Goal: Transaction & Acquisition: Purchase product/service

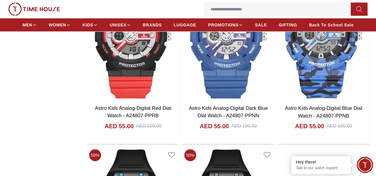
scroll to position [981, 0]
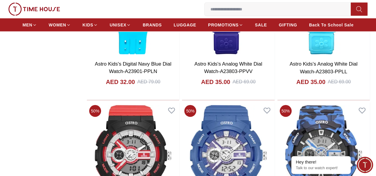
scroll to position [773, 0]
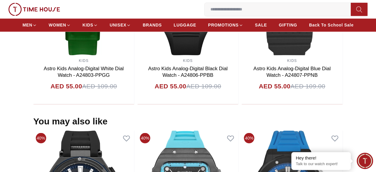
scroll to position [446, 0]
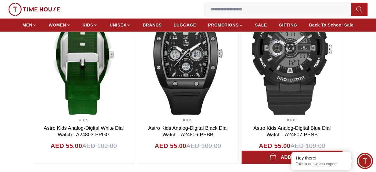
click at [282, 81] on img at bounding box center [292, 55] width 101 height 119
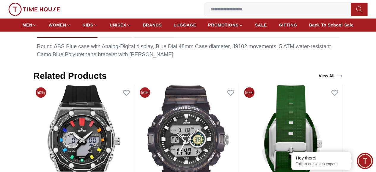
scroll to position [416, 0]
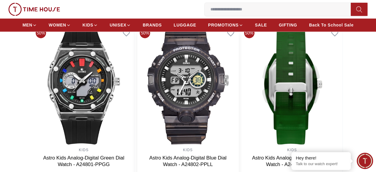
click at [193, 82] on img at bounding box center [187, 84] width 101 height 119
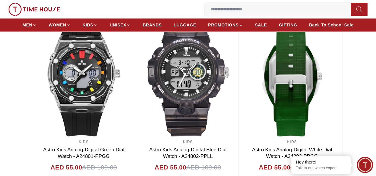
scroll to position [446, 0]
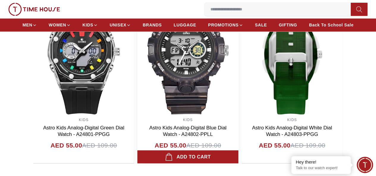
click at [175, 161] on div "Add to cart" at bounding box center [188, 157] width 46 height 8
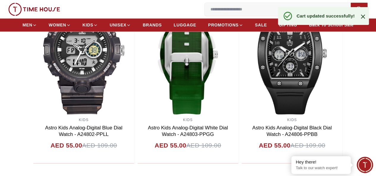
click at [306, 20] on div "Cart updated successfully!" at bounding box center [325, 15] width 58 height 11
click at [313, 16] on div "Cart updated successfully!" at bounding box center [325, 16] width 58 height 6
click at [0, 0] on icon "button" at bounding box center [0, 0] width 0 height 0
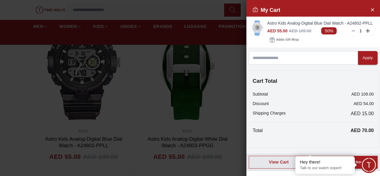
click at [160, 82] on div at bounding box center [190, 88] width 380 height 176
click at [371, 6] on button "Close Account" at bounding box center [373, 10] width 10 height 10
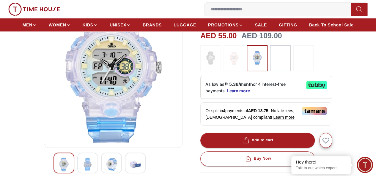
scroll to position [30, 0]
